Goal: Navigation & Orientation: Find specific page/section

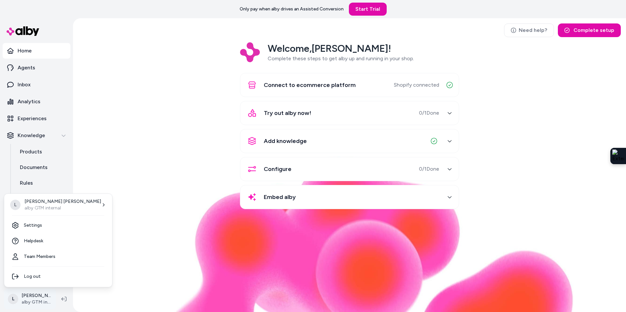
click at [40, 294] on html "Only pay when alby drives an Assisted Conversion Start Trial Home Agents Inbox …" at bounding box center [313, 156] width 626 height 312
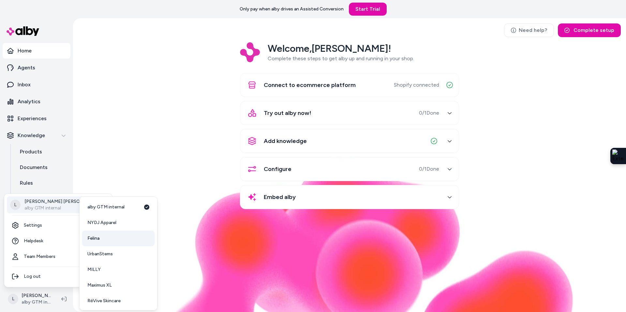
click at [96, 242] on span "Felina" at bounding box center [93, 238] width 12 height 7
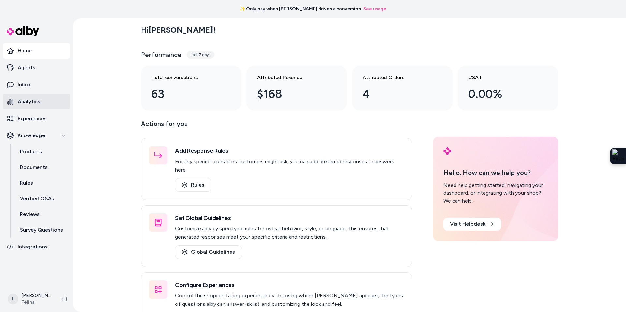
click at [26, 103] on p "Analytics" at bounding box center [29, 102] width 23 height 8
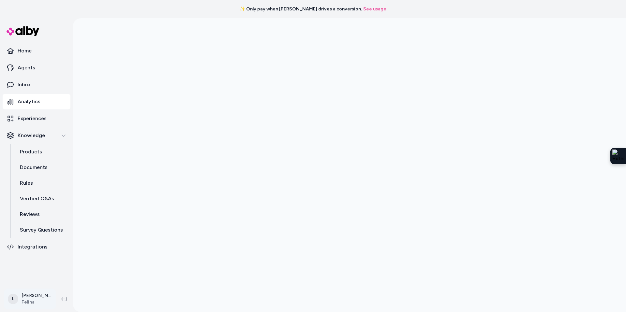
click at [32, 293] on html "✨ Only pay when alby drives a conversion. See usage Home Agents Inbox Analytics…" at bounding box center [313, 156] width 626 height 312
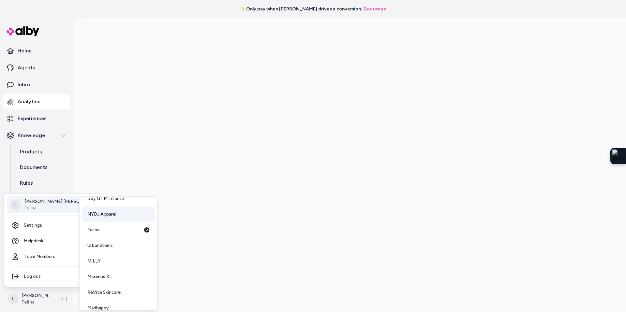
scroll to position [9, 0]
click at [105, 248] on span "UrbanStems" at bounding box center [99, 245] width 25 height 7
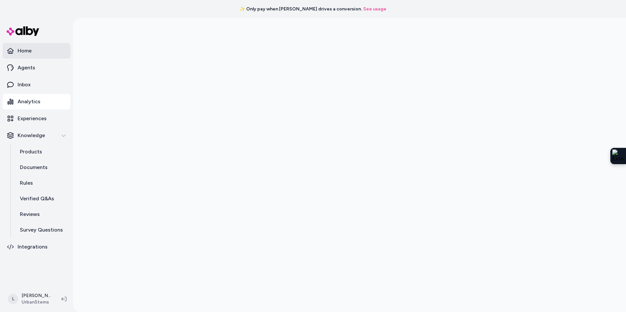
click at [24, 48] on p "Home" at bounding box center [25, 51] width 14 height 8
